Goal: Ask a question: Seek information or help from site administrators or community

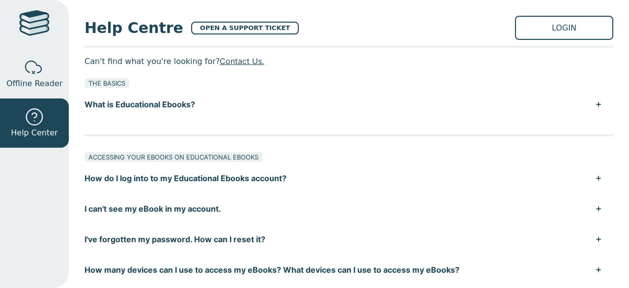
click at [226, 67] on p "Can't find what you're looking for? Contact Us." at bounding box center [349, 61] width 529 height 15
click at [224, 61] on link "Contact Us." at bounding box center [242, 61] width 44 height 10
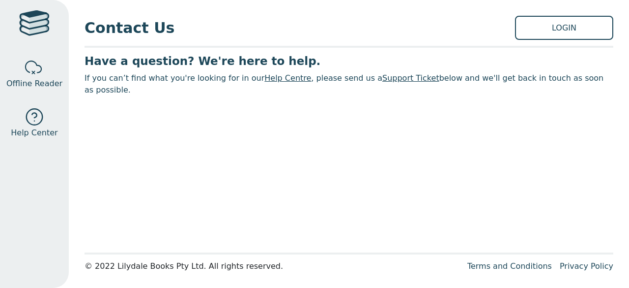
click at [272, 79] on link "Help Centre" at bounding box center [287, 77] width 47 height 9
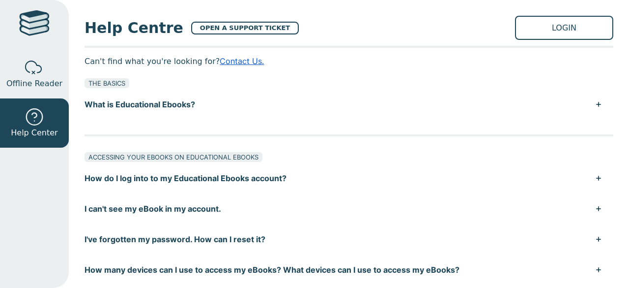
click at [230, 58] on link "Contact Us." at bounding box center [242, 61] width 44 height 10
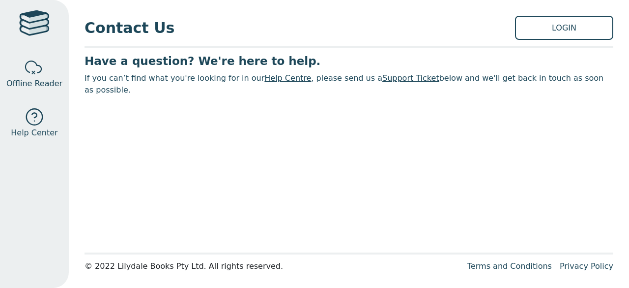
click at [382, 80] on link "Support Ticket" at bounding box center [410, 77] width 57 height 9
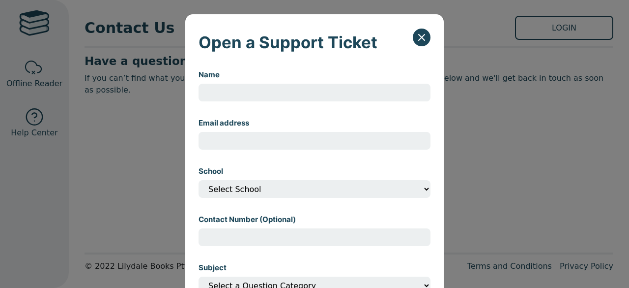
click at [313, 89] on input "Name" at bounding box center [315, 93] width 232 height 18
click at [313, 89] on input "Jason" at bounding box center [315, 93] width 232 height 18
type input "Jason Boyce"
type input "jason.boyce@education.vic.gov.au"
click at [423, 193] on select "Select School" at bounding box center [315, 189] width 232 height 18
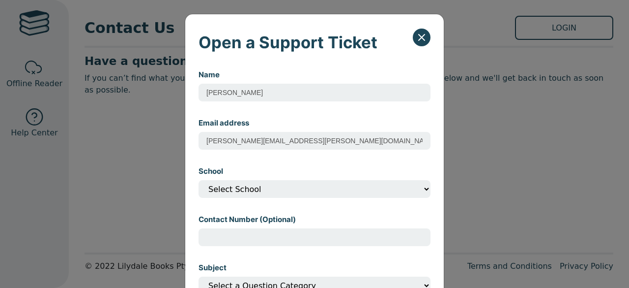
click at [199, 181] on select "Select School" at bounding box center [315, 189] width 232 height 18
click at [326, 191] on select "Select School" at bounding box center [315, 189] width 232 height 18
click at [308, 237] on input "Contact Number (Optional)" at bounding box center [315, 237] width 232 height 18
type input "0"
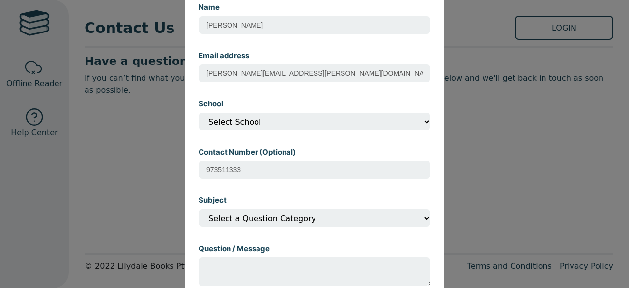
scroll to position [68, 0]
type input "973511333"
click at [422, 221] on select "Select a Question Category I can't open my eBook I can't find my eBook in my ac…" at bounding box center [315, 217] width 232 height 18
select select "I don't know my password or username"
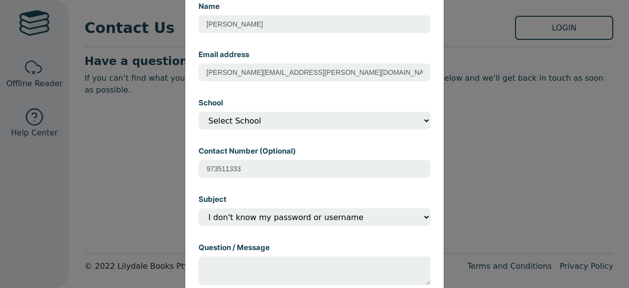
click at [199, 211] on select "Select a Question Category I can't open my eBook I can't find my eBook in my ac…" at bounding box center [315, 217] width 232 height 18
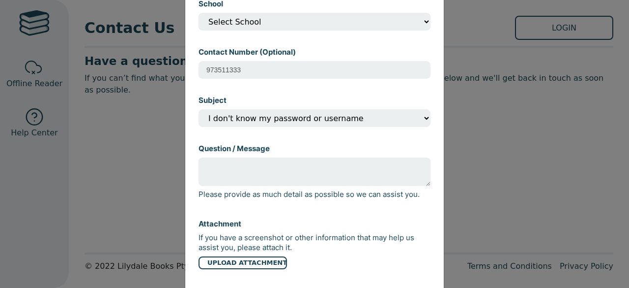
scroll to position [168, 0]
click at [308, 173] on textarea "Question / Message" at bounding box center [315, 171] width 232 height 29
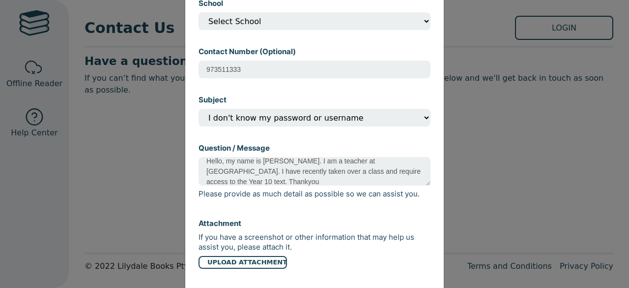
scroll to position [227, 0]
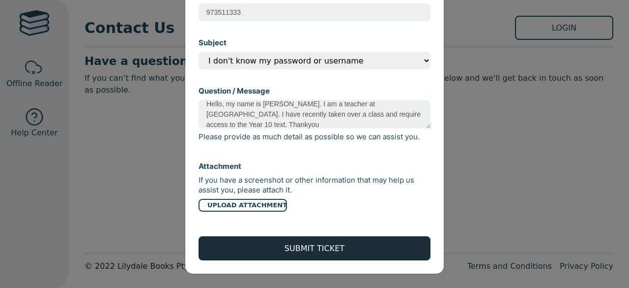
type textarea "Hello, my name is Jason Boyce. I am a teacher at Lilydale Heights College. I ha…"
click at [332, 245] on button "SUBMIT TICKET" at bounding box center [315, 248] width 232 height 24
click at [308, 250] on button "SUBMIT TICKET" at bounding box center [315, 248] width 232 height 24
